Goal: Task Accomplishment & Management: Use online tool/utility

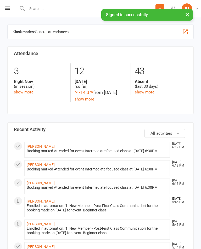
click at [10, 7] on div "Prospect Member Non-attending contact Class / event Appointment Grading event T…" at bounding box center [100, 8] width 201 height 17
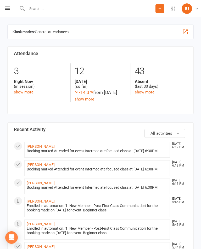
click at [184, 32] on button "button" at bounding box center [185, 32] width 6 height 6
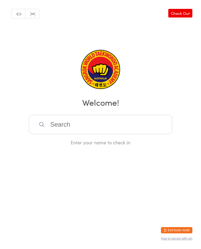
click at [179, 227] on button "Exit kiosk mode" at bounding box center [176, 230] width 31 height 6
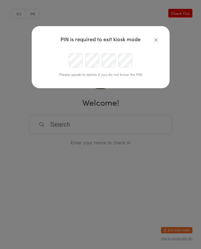
click at [177, 247] on div "PIN is required to exit kiosk mode Please speak to admin if you do not know the…" at bounding box center [100, 124] width 201 height 249
click at [175, 239] on div "PIN is required to exit kiosk mode Please speak to admin if you do not know the…" at bounding box center [100, 124] width 201 height 249
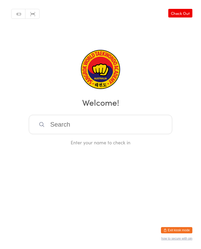
click at [31, 13] on link "Scanner input" at bounding box center [32, 14] width 14 height 10
click at [20, 16] on link "Manual search" at bounding box center [18, 14] width 14 height 10
click at [14, 15] on link "Manual search" at bounding box center [18, 14] width 14 height 10
click at [16, 16] on link "Manual search" at bounding box center [18, 14] width 14 height 10
click at [179, 115] on div "Manual search Scanner input Check Out Welcome! Enter your name to check in" at bounding box center [100, 73] width 201 height 146
